Goal: Task Accomplishment & Management: Use online tool/utility

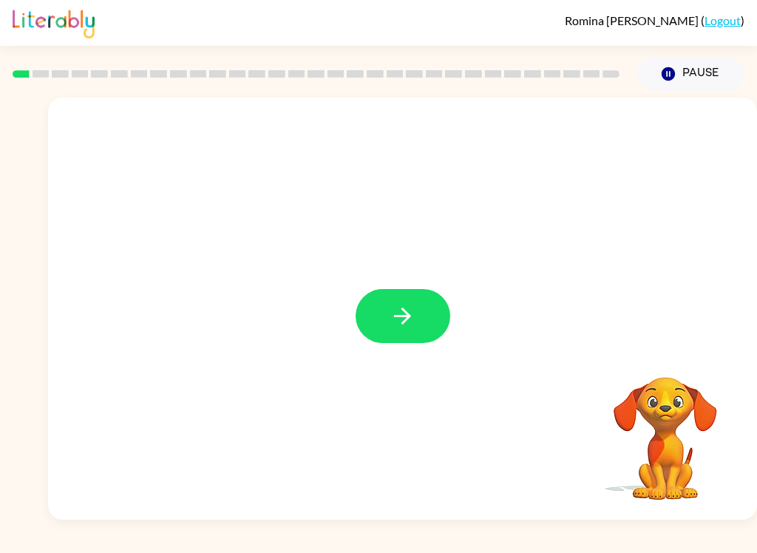
click at [422, 310] on button "button" at bounding box center [402, 316] width 95 height 54
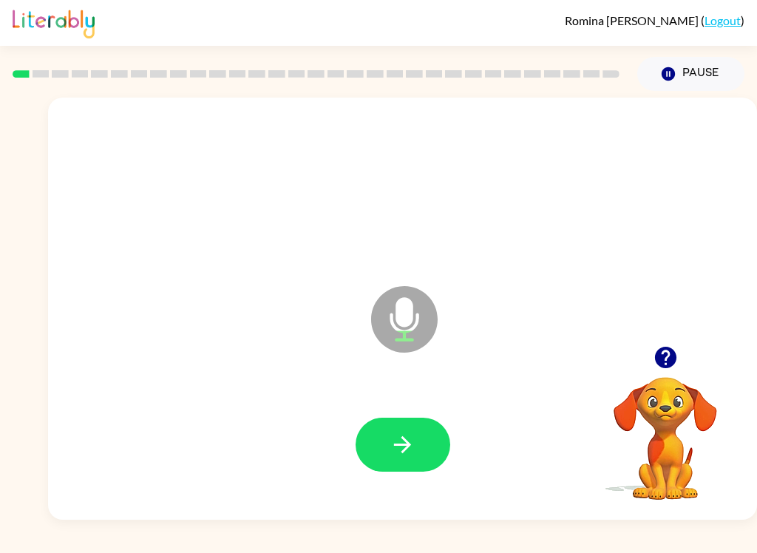
click at [420, 440] on button "button" at bounding box center [402, 445] width 95 height 54
click at [401, 446] on icon "button" at bounding box center [402, 445] width 26 height 26
click at [402, 436] on icon "button" at bounding box center [402, 445] width 26 height 26
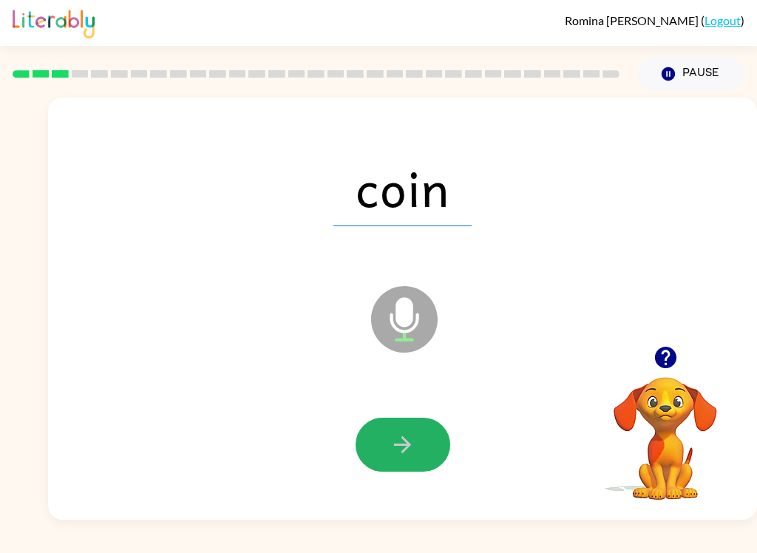
click at [392, 440] on icon "button" at bounding box center [402, 445] width 26 height 26
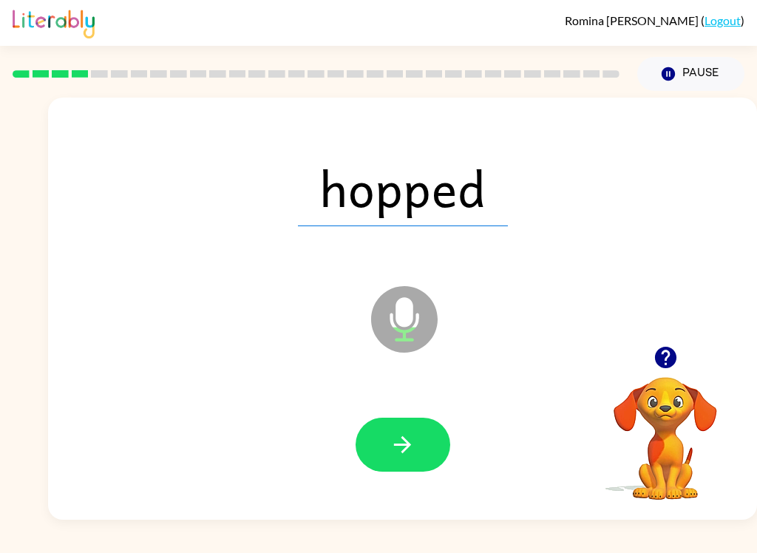
click at [387, 431] on button "button" at bounding box center [402, 445] width 95 height 54
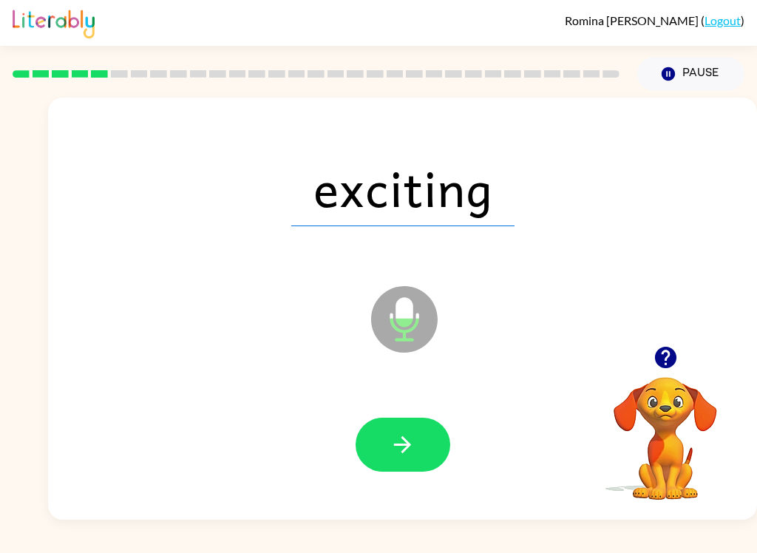
click at [401, 432] on icon "button" at bounding box center [402, 445] width 26 height 26
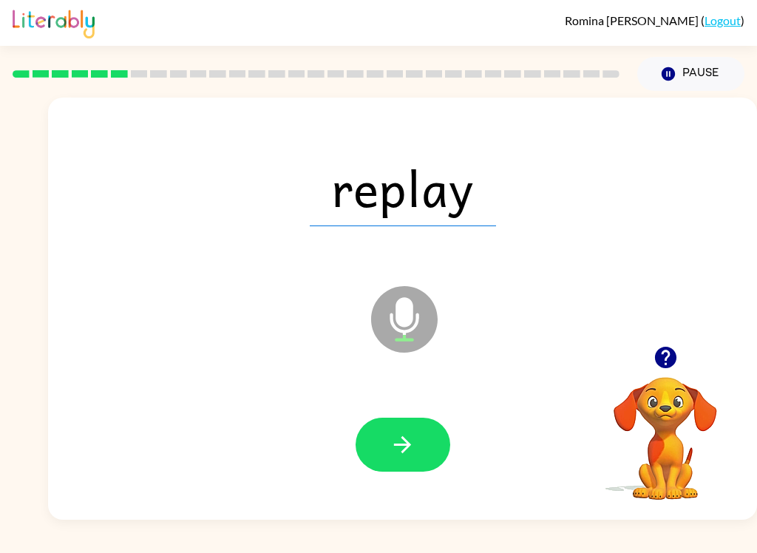
click at [408, 451] on icon "button" at bounding box center [402, 445] width 26 height 26
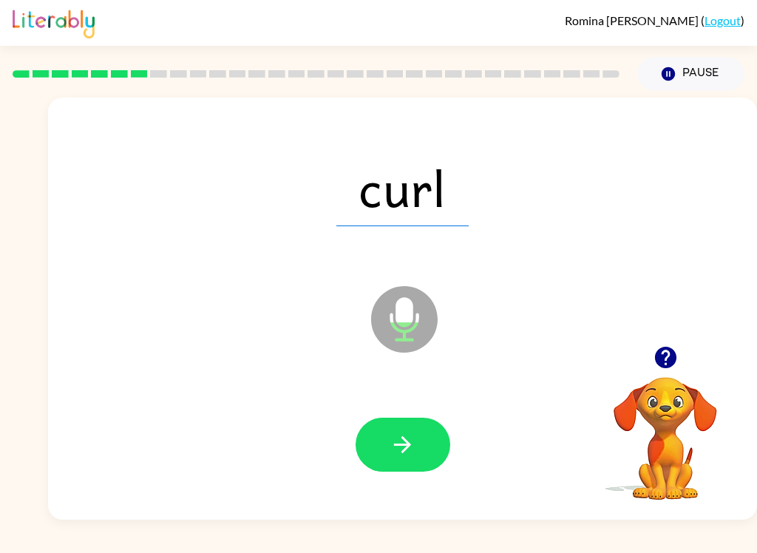
click at [392, 439] on icon "button" at bounding box center [402, 445] width 26 height 26
click at [384, 442] on button "button" at bounding box center [402, 445] width 95 height 54
click at [375, 446] on button "button" at bounding box center [402, 445] width 95 height 54
click at [400, 433] on icon "button" at bounding box center [402, 445] width 26 height 26
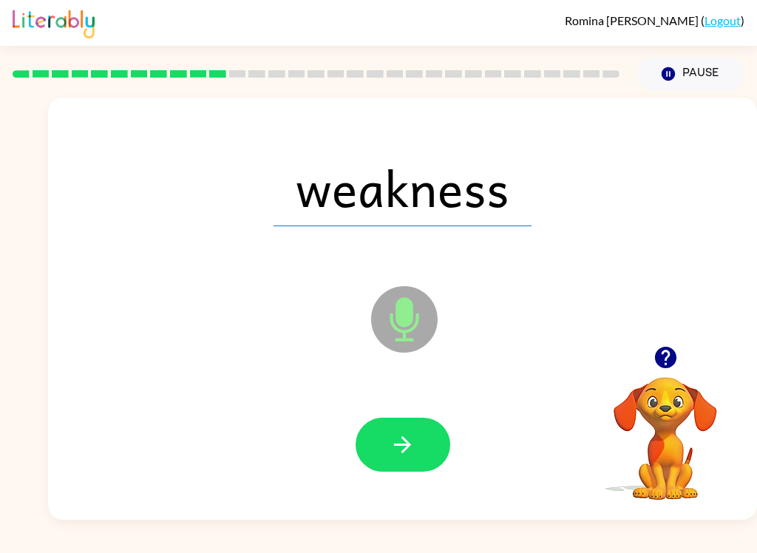
click at [398, 471] on button "button" at bounding box center [402, 445] width 95 height 54
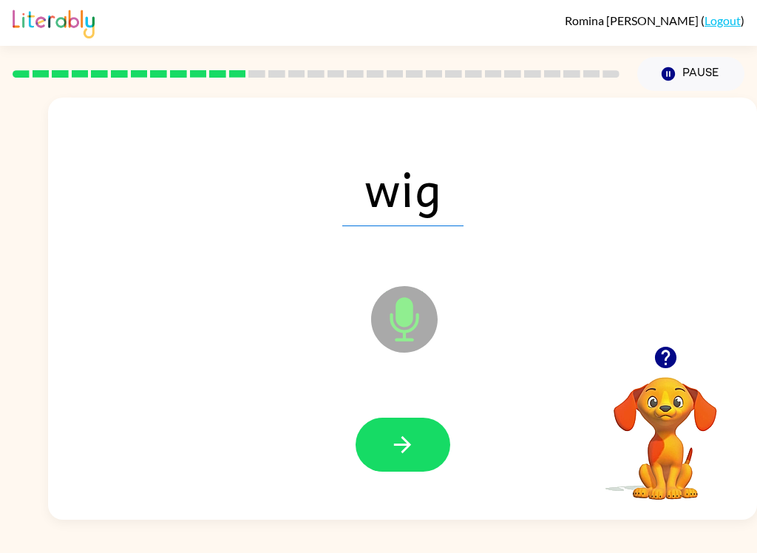
click at [416, 445] on button "button" at bounding box center [402, 445] width 95 height 54
click at [700, 81] on button "Pause Pause" at bounding box center [690, 74] width 107 height 34
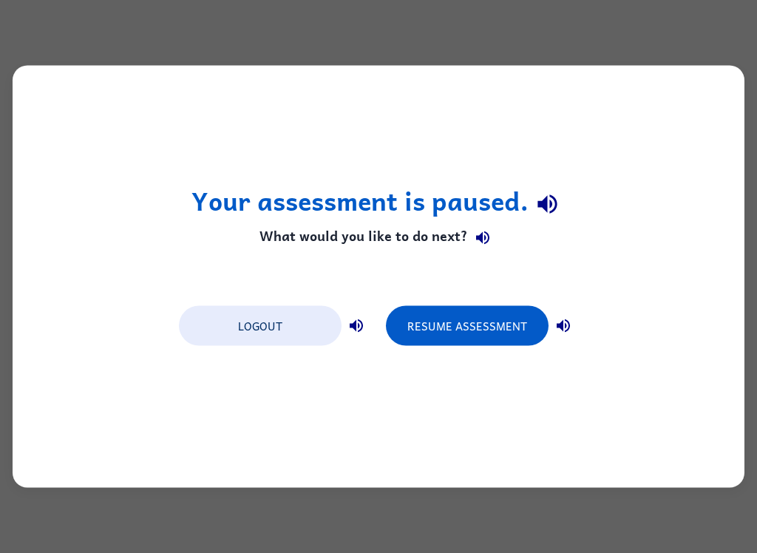
click at [296, 345] on button "Logout" at bounding box center [260, 326] width 163 height 40
